Goal: Task Accomplishment & Management: Manage account settings

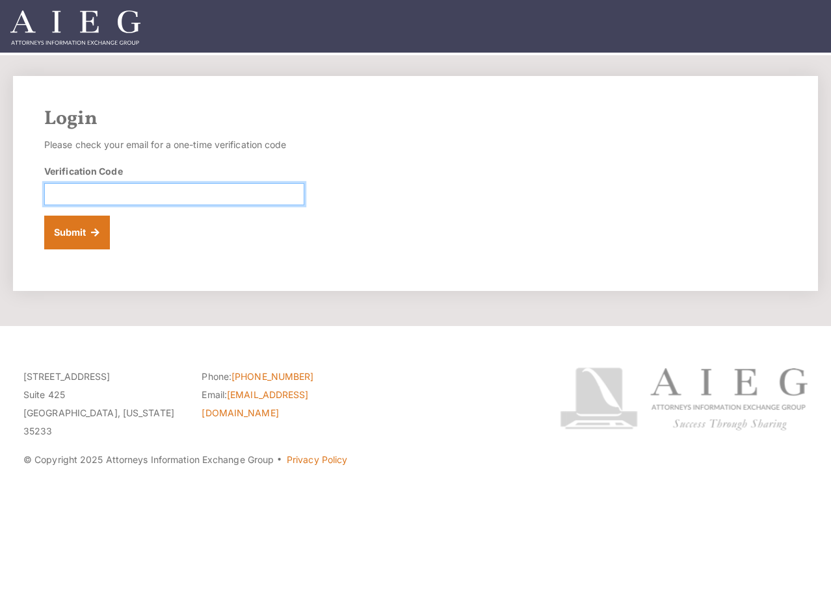
click at [112, 198] on input "Verification Code" at bounding box center [174, 194] width 260 height 22
paste input "227251"
type input "227251"
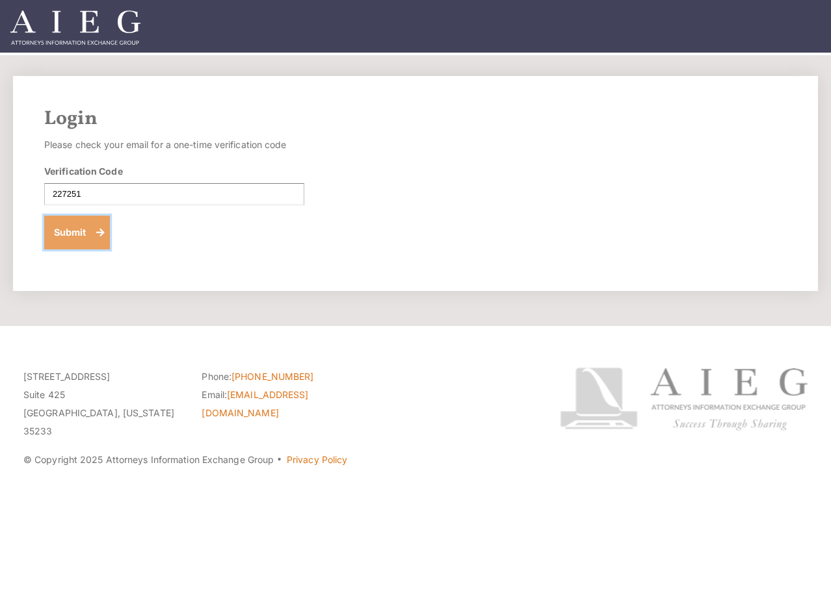
click at [73, 240] on button "Submit" at bounding box center [77, 233] width 66 height 34
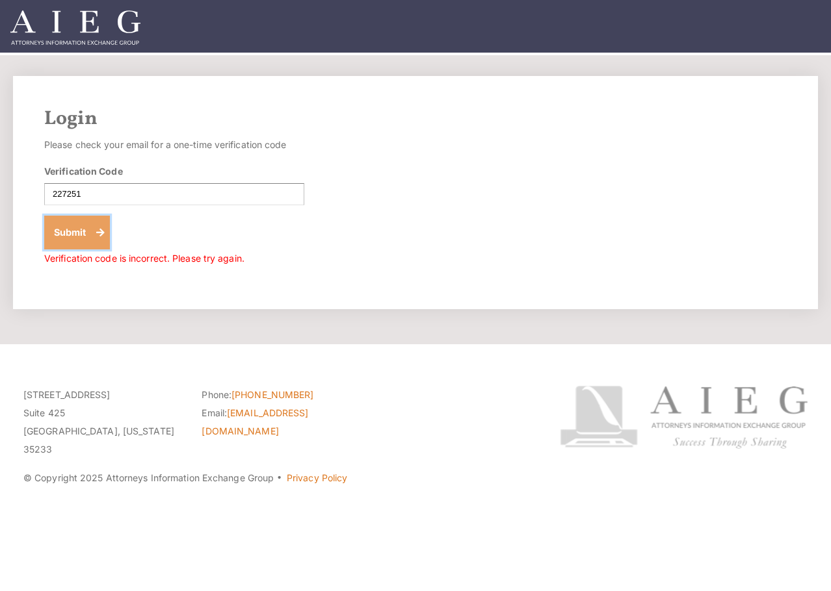
click at [96, 226] on button "Submit" at bounding box center [77, 233] width 66 height 34
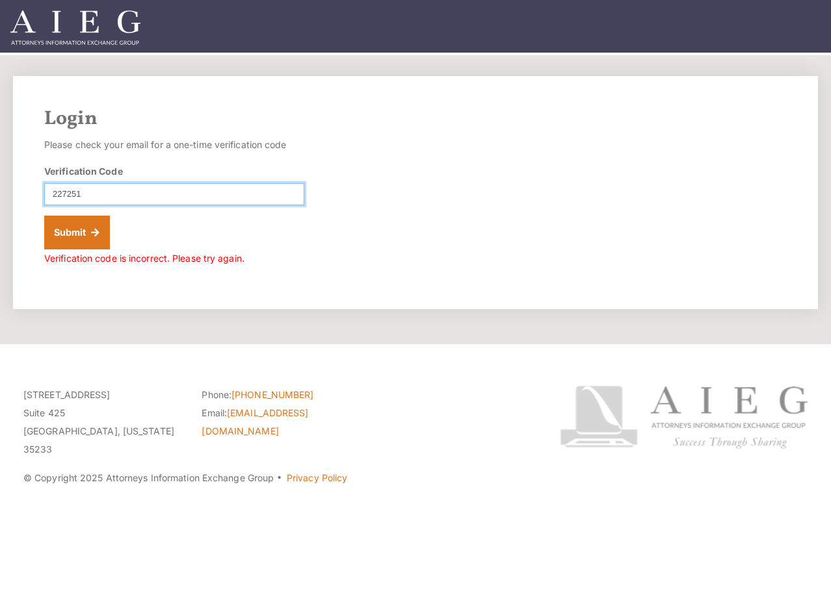
click at [207, 202] on input "227251" at bounding box center [174, 194] width 260 height 22
click at [120, 188] on input "227251" at bounding box center [174, 194] width 260 height 22
type input "2"
type input "0"
type input "227251"
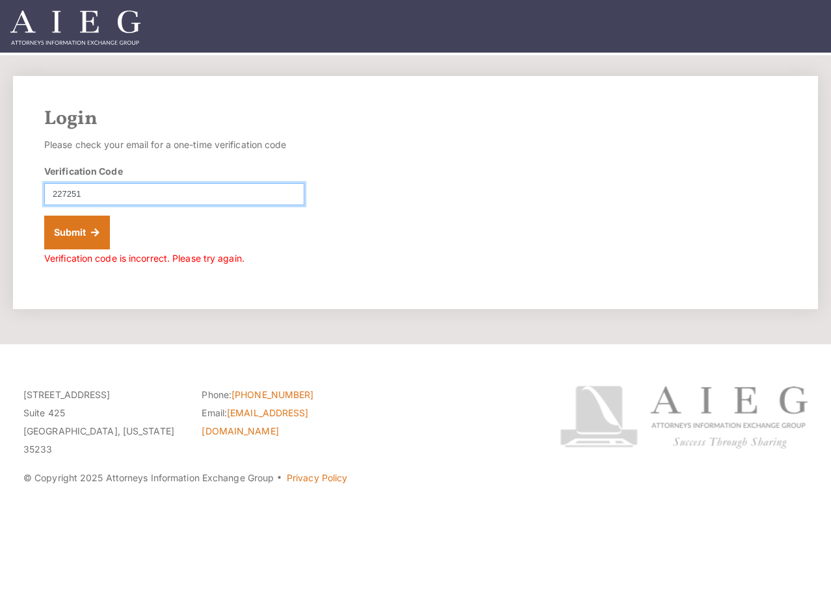
click at [44, 216] on button "Submit" at bounding box center [77, 233] width 66 height 34
